Goal: Use online tool/utility: Use online tool/utility

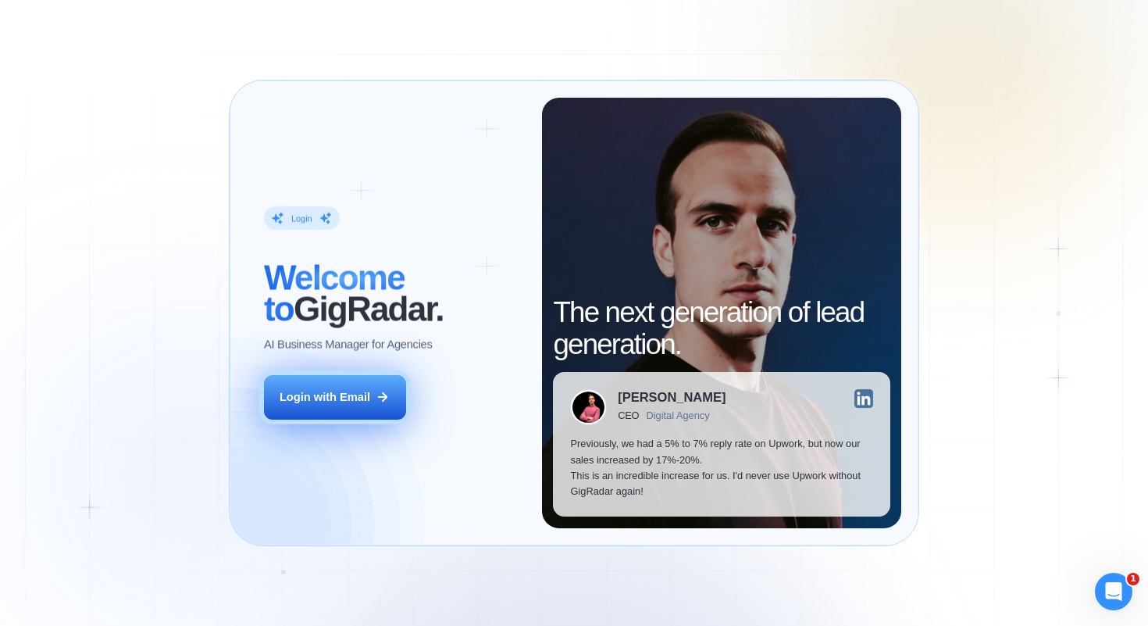
click at [332, 395] on div "Login with Email" at bounding box center [325, 397] width 91 height 16
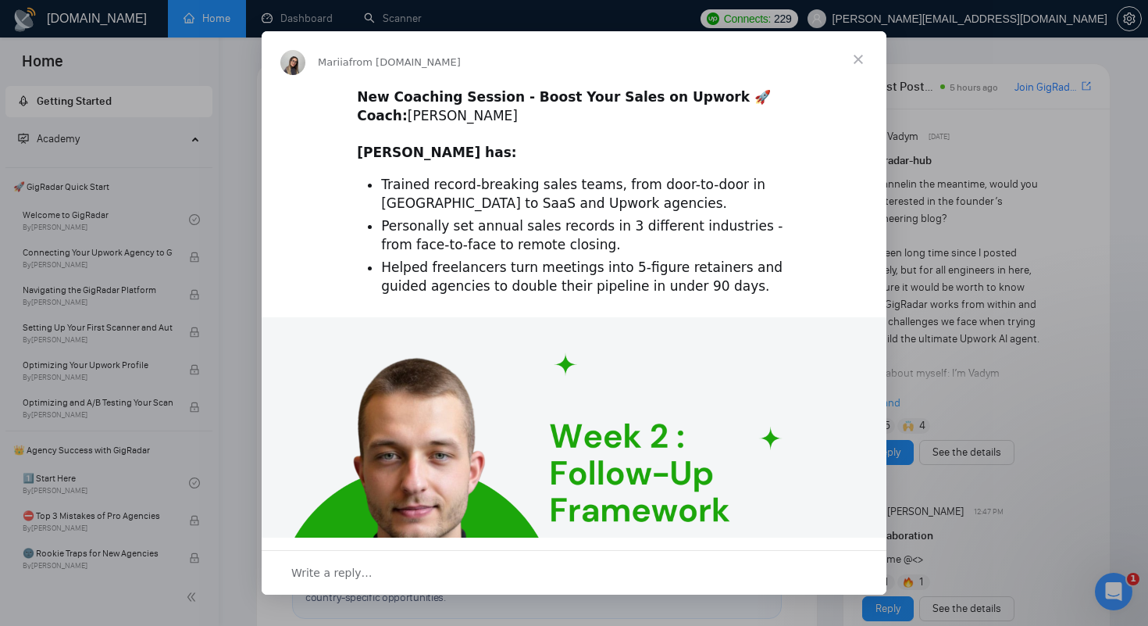
click at [854, 58] on span "Close" at bounding box center [858, 59] width 56 height 56
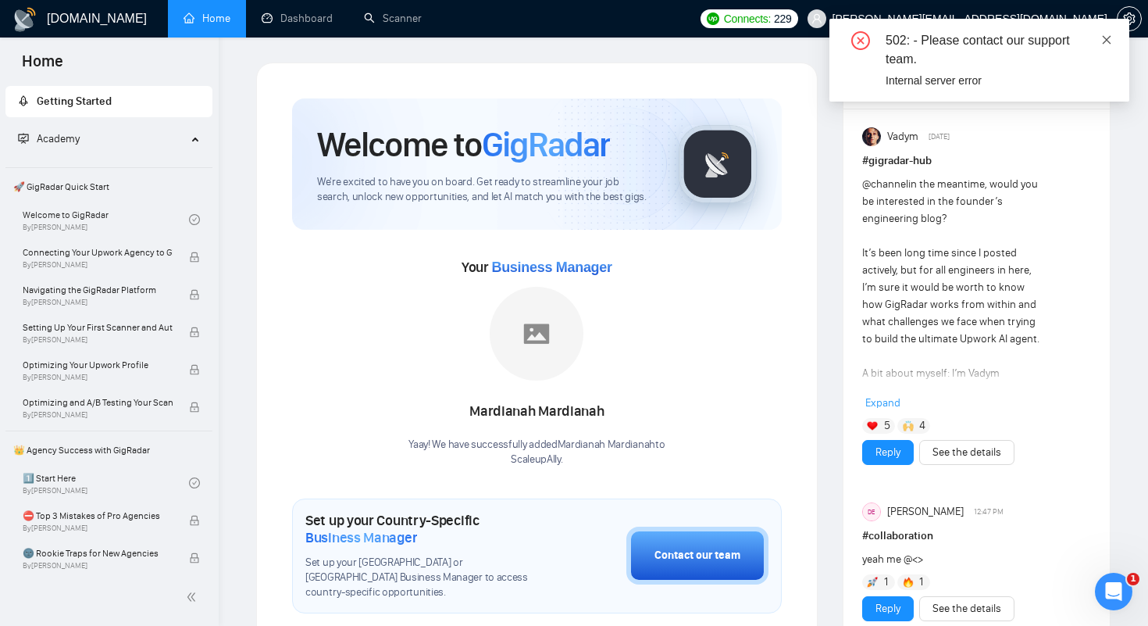
click at [1104, 34] on icon "close" at bounding box center [1106, 39] width 11 height 11
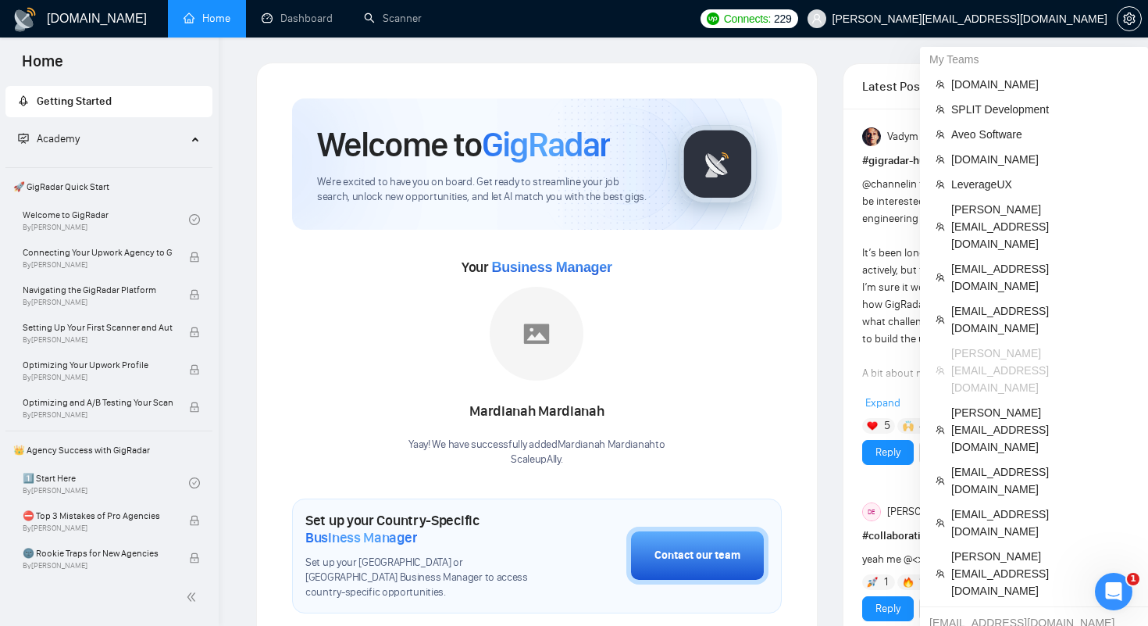
click at [965, 19] on span "[PERSON_NAME][EMAIL_ADDRESS][DOMAIN_NAME]" at bounding box center [970, 19] width 275 height 0
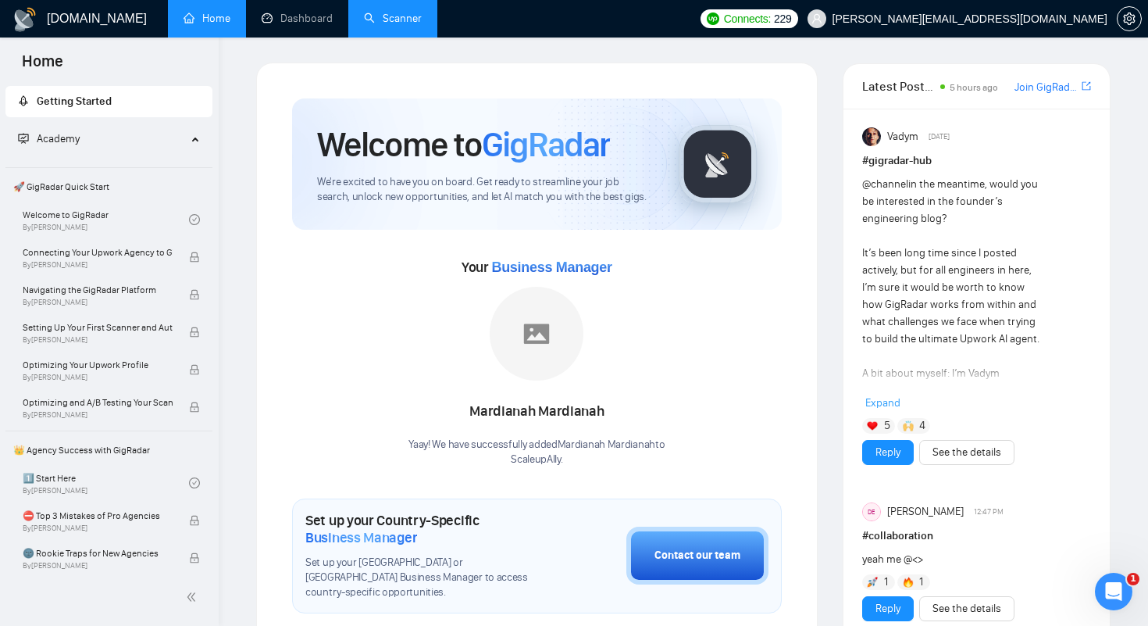
click at [419, 25] on link "Scanner" at bounding box center [393, 18] width 58 height 13
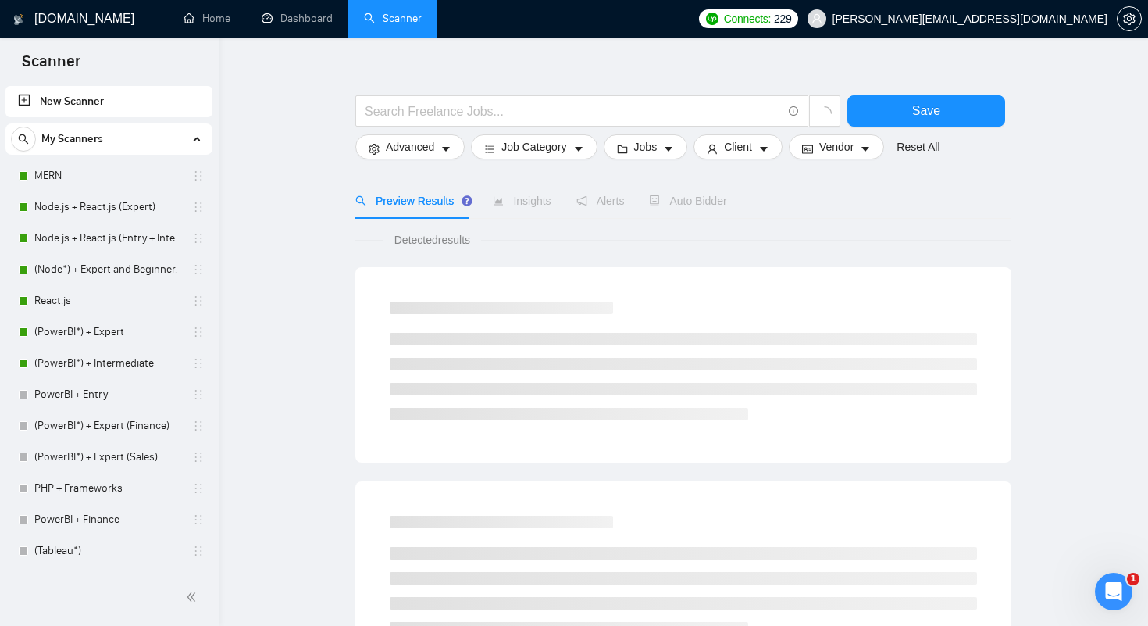
scroll to position [23, 0]
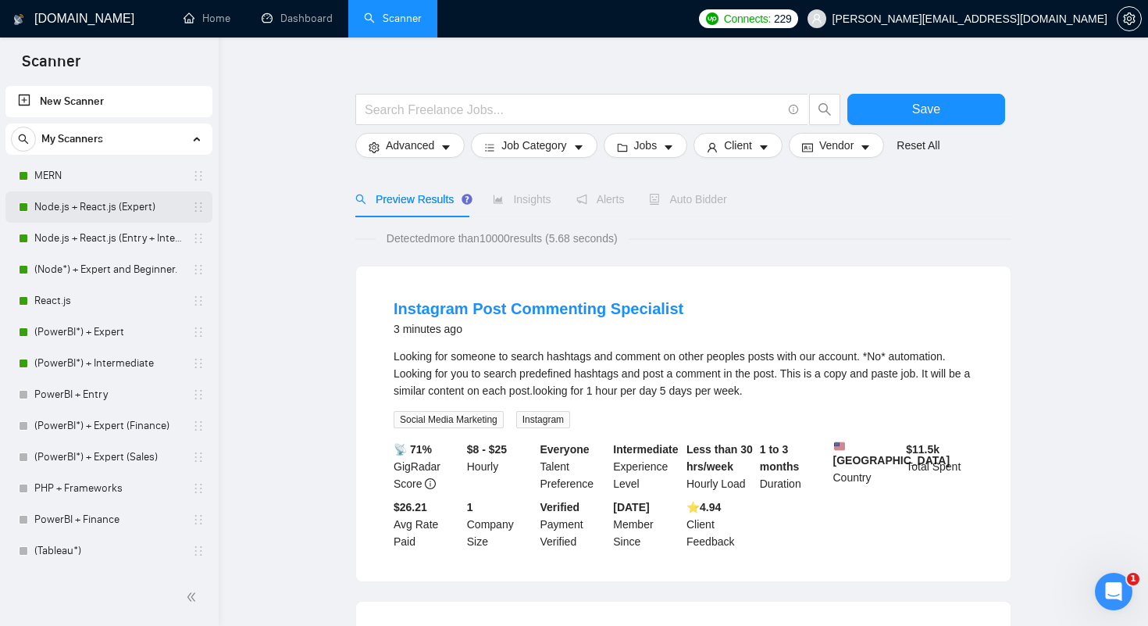
click at [58, 210] on link "Node.js + React.js (Expert)" at bounding box center [108, 206] width 148 height 31
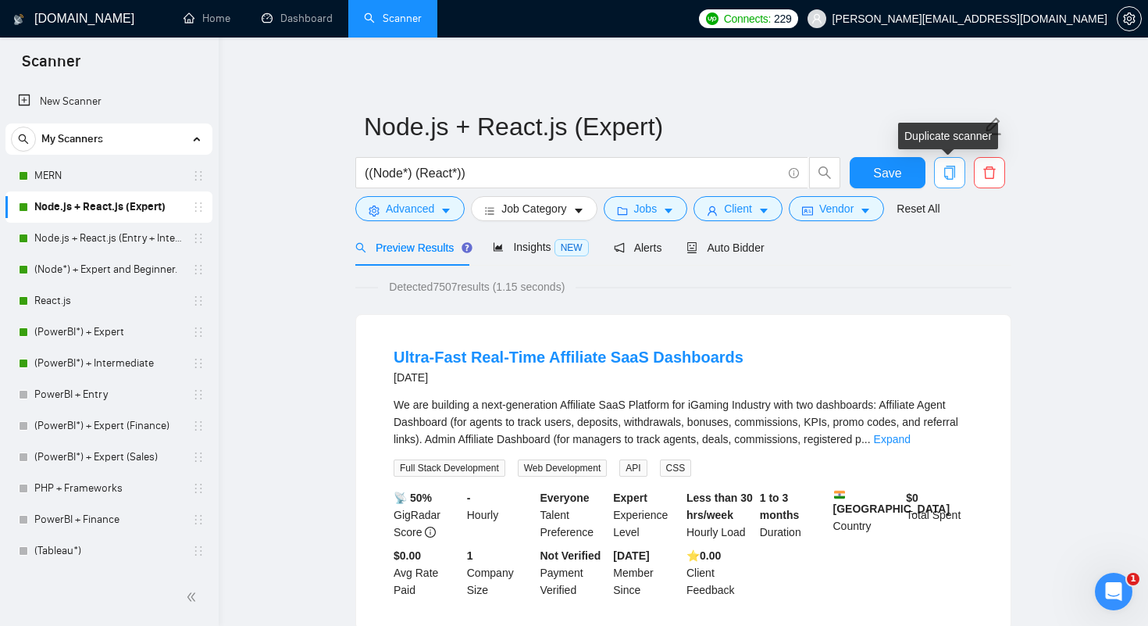
click at [955, 176] on icon "copy" at bounding box center [950, 173] width 14 height 14
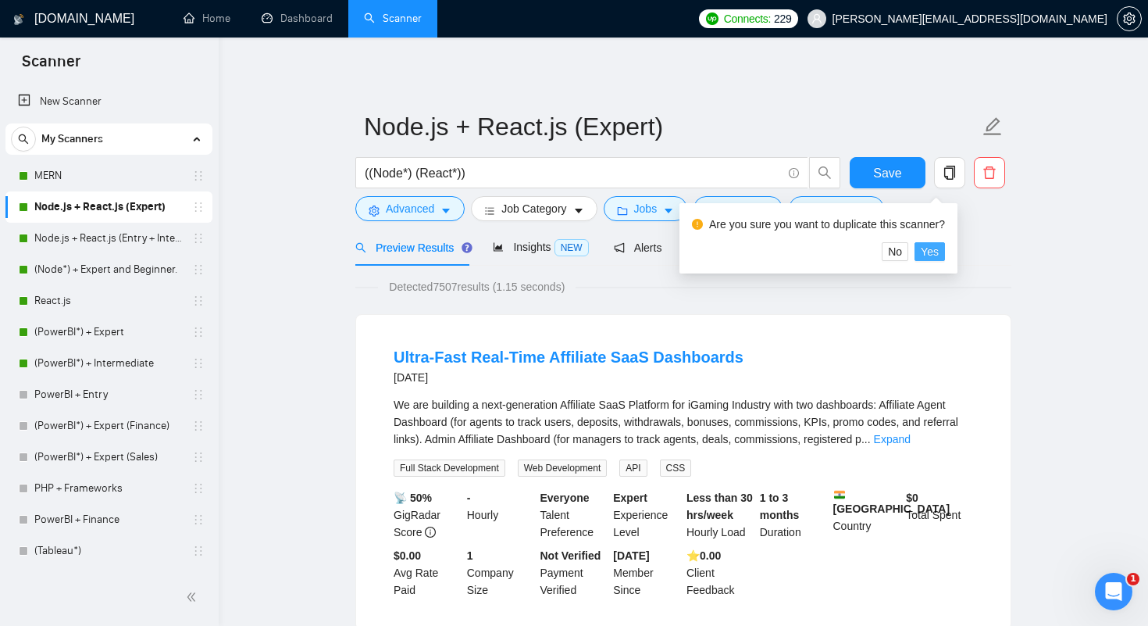
click at [939, 252] on span "Yes" at bounding box center [930, 251] width 18 height 17
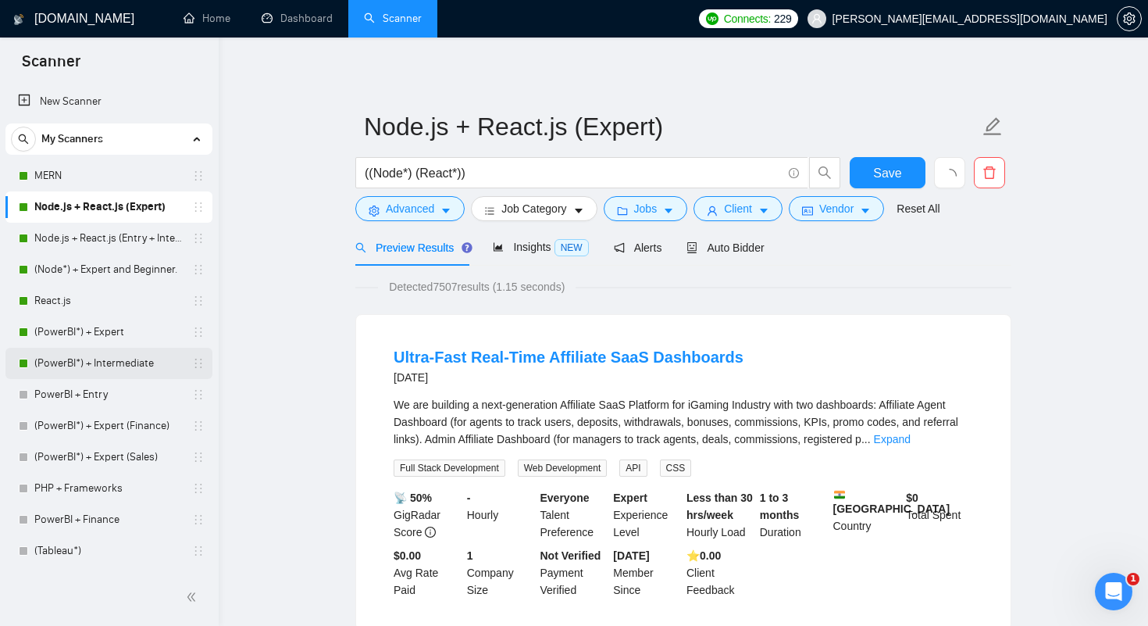
scroll to position [279, 0]
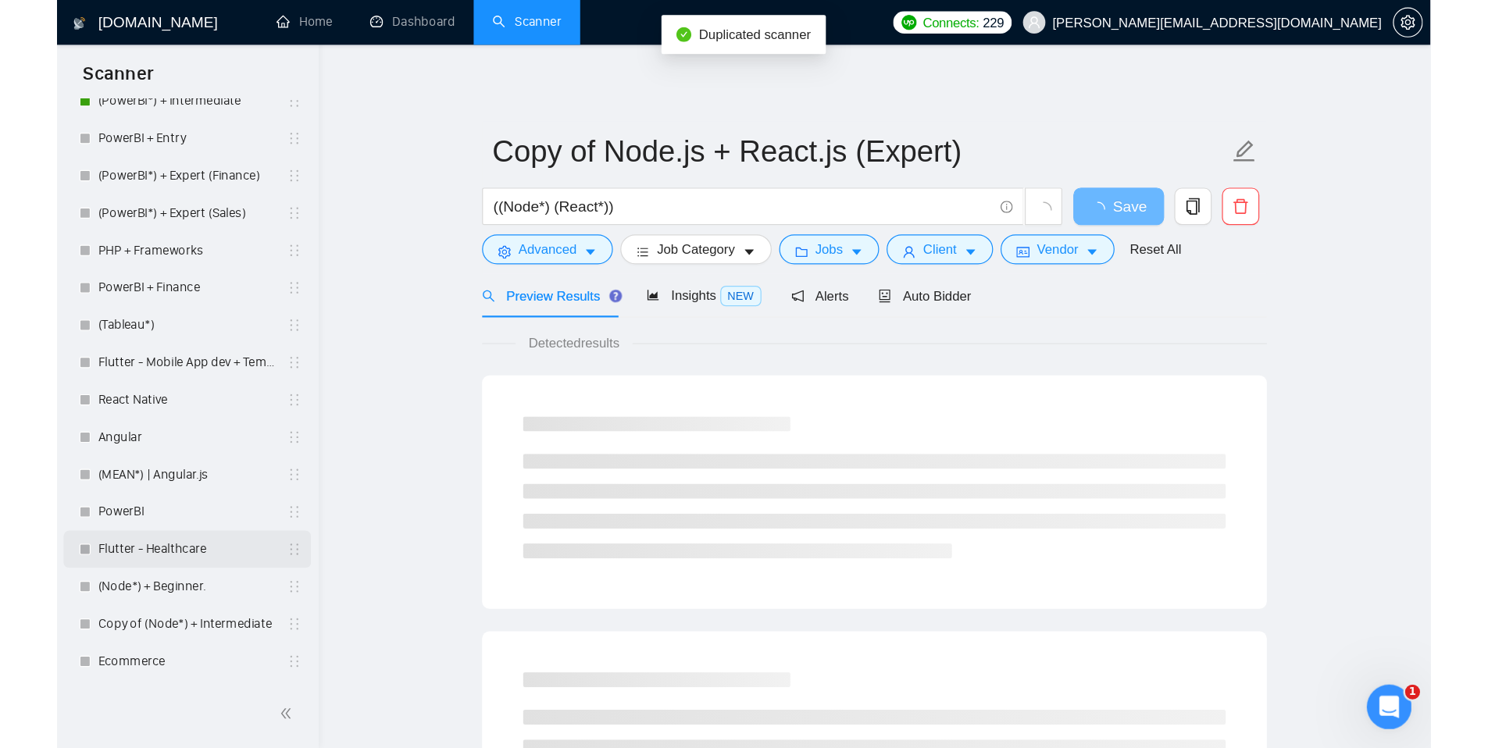
scroll to position [310, 0]
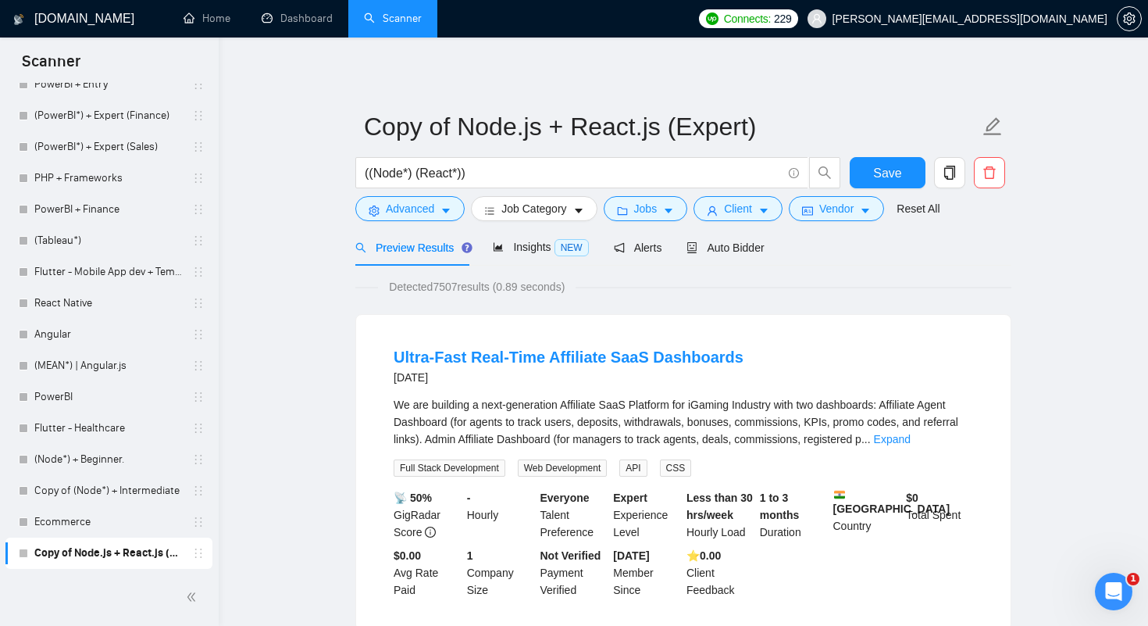
click at [80, 553] on link "Copy of Node.js + React.js (Expert)" at bounding box center [108, 552] width 148 height 31
click at [498, 161] on span "((Node*) (React*))" at bounding box center [581, 172] width 453 height 31
click at [729, 255] on div "Auto Bidder" at bounding box center [725, 247] width 77 height 17
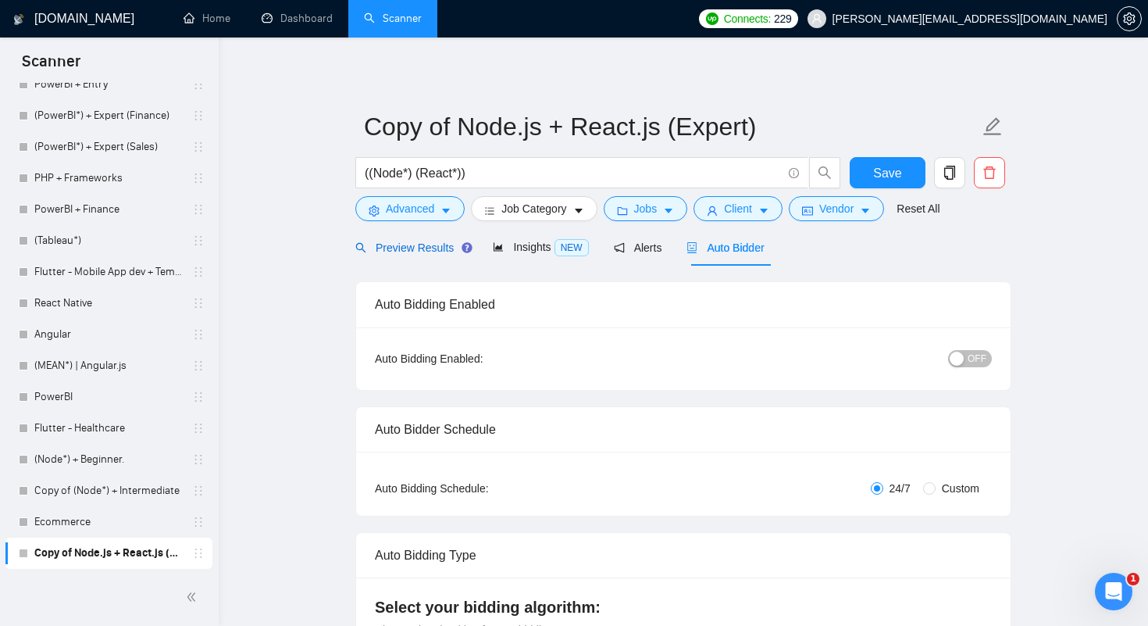
click at [392, 241] on span "Preview Results" at bounding box center [411, 247] width 112 height 12
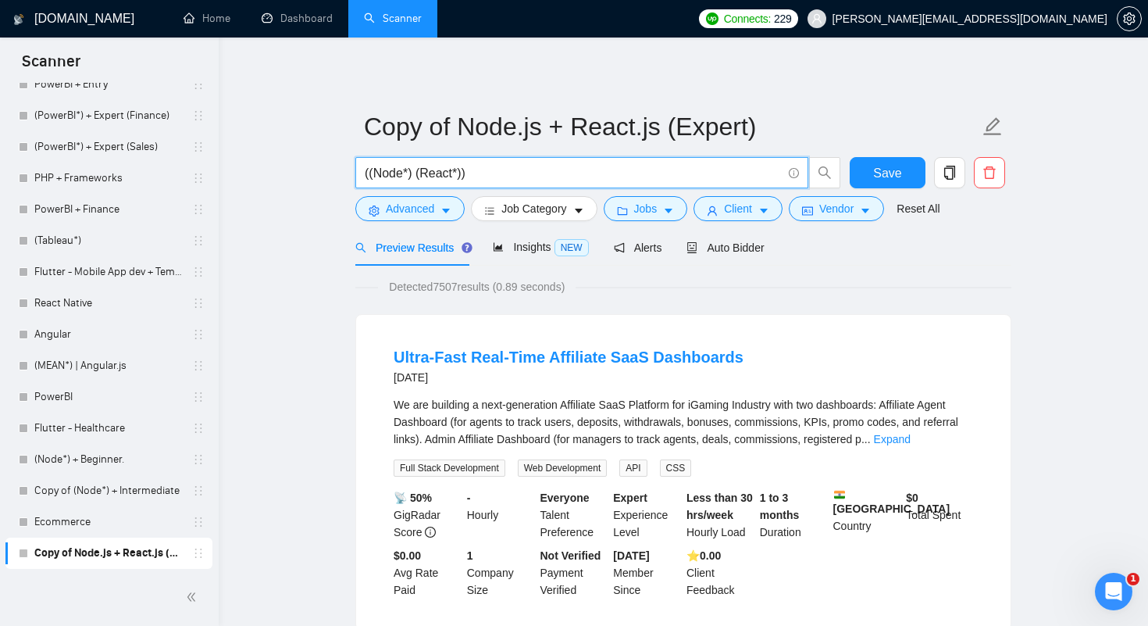
click at [512, 173] on input "((Node*) (React*))" at bounding box center [573, 173] width 417 height 20
click at [418, 171] on input "((Node*) (React*))" at bounding box center [573, 173] width 417 height 20
click at [87, 551] on link "Copy of Node.js + React.js (Expert)" at bounding box center [108, 552] width 148 height 31
click at [994, 173] on icon "delete" at bounding box center [989, 172] width 12 height 12
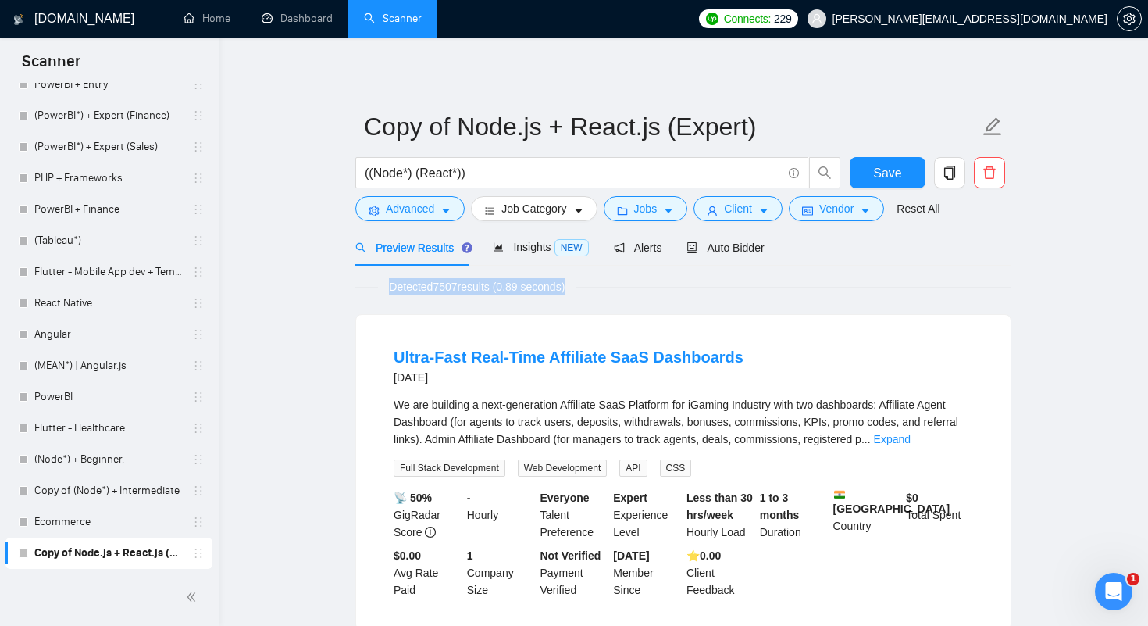
drag, startPoint x: 603, startPoint y: 291, endPoint x: 601, endPoint y: 266, distance: 25.1
